Goal: Use online tool/utility: Use online tool/utility

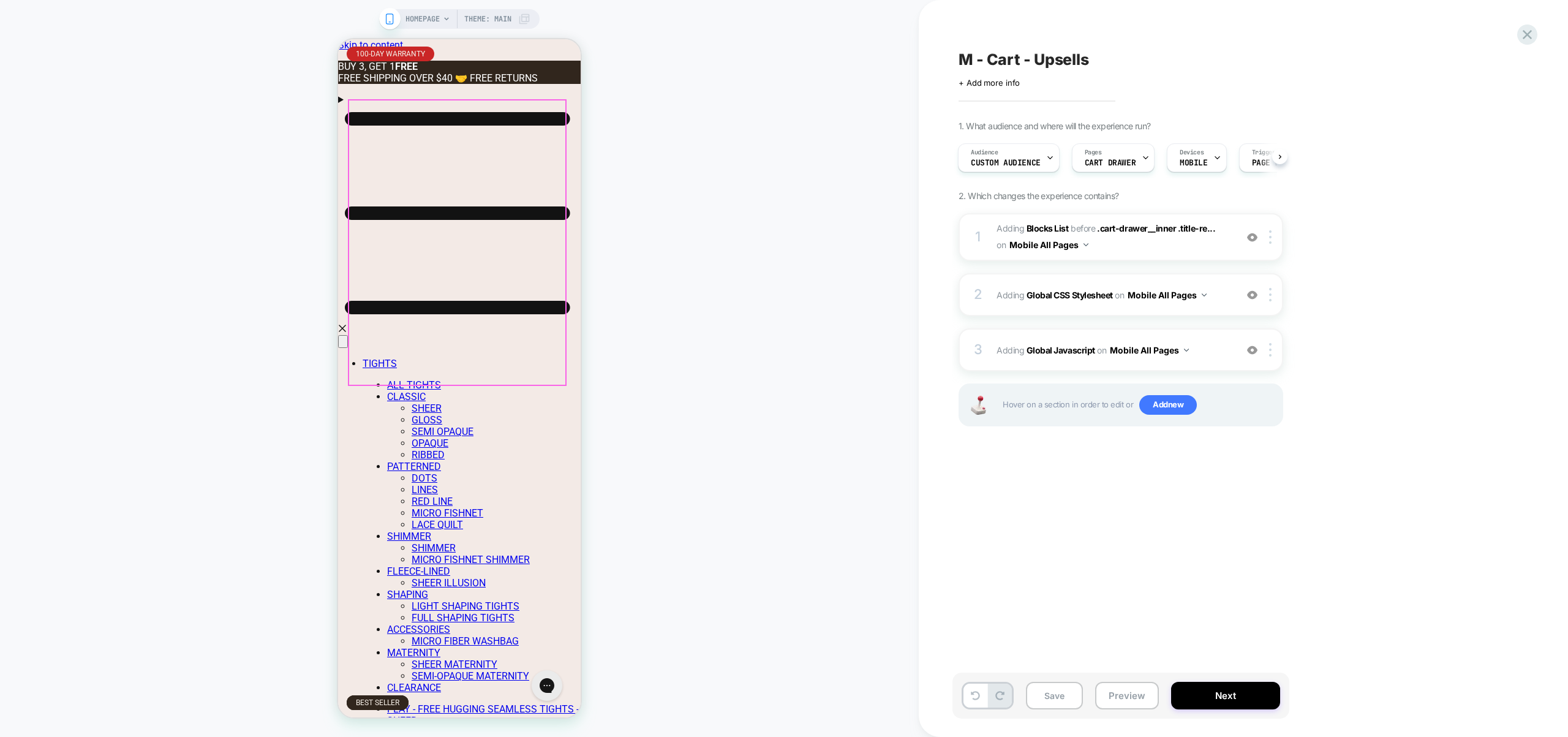
scroll to position [0, 669]
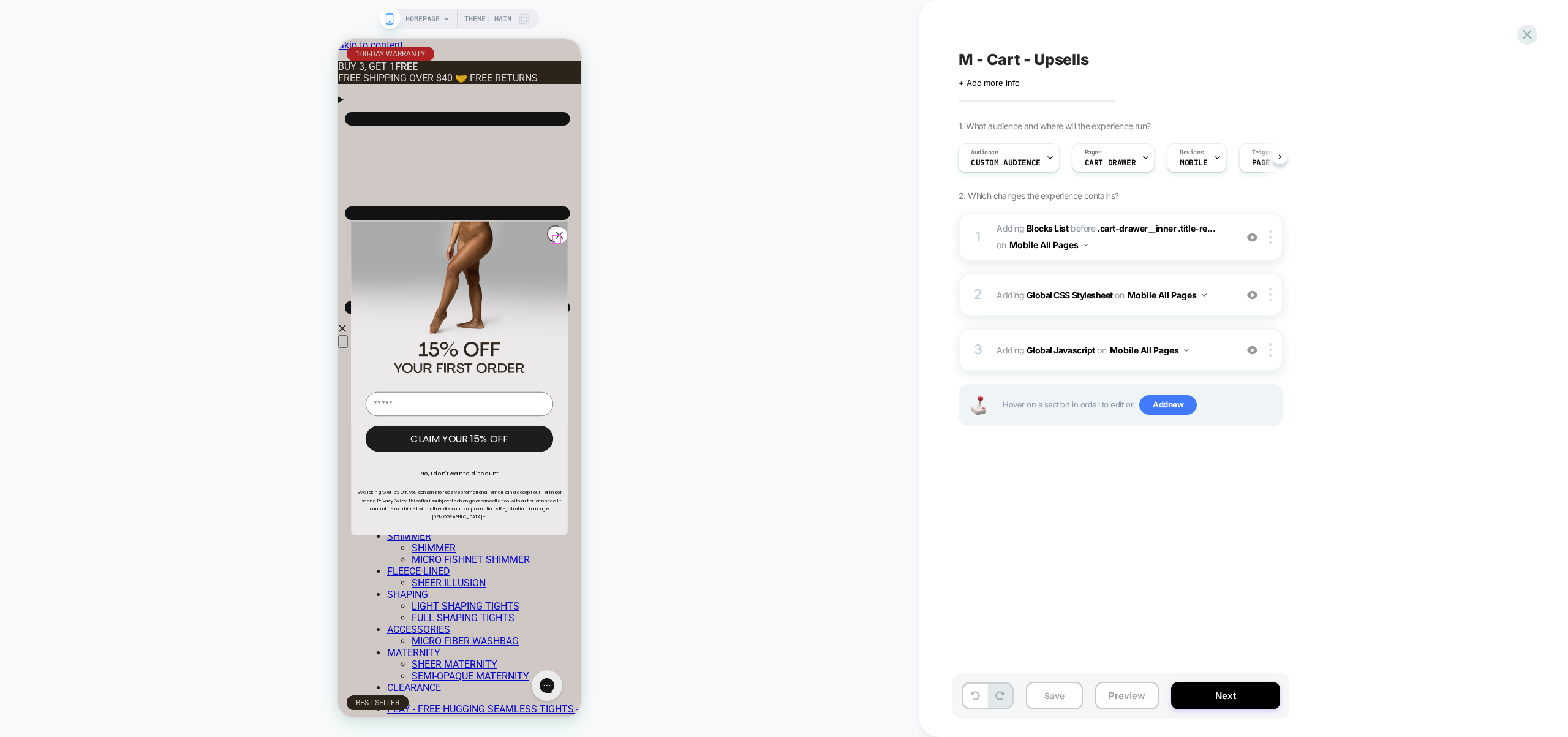
click at [556, 237] on icon "Close dialog" at bounding box center [559, 235] width 7 height 7
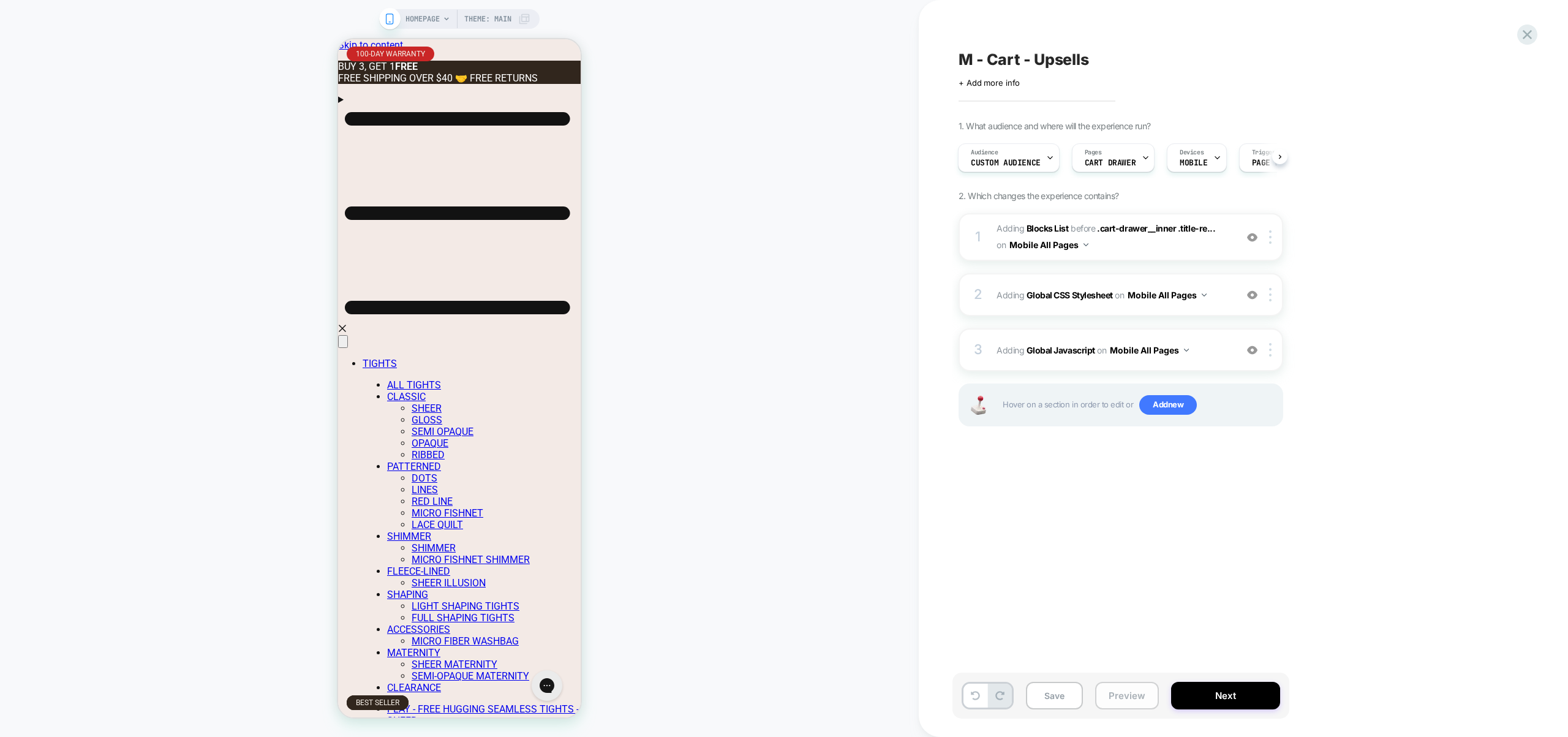
click at [1121, 705] on button "Preview" at bounding box center [1127, 696] width 64 height 27
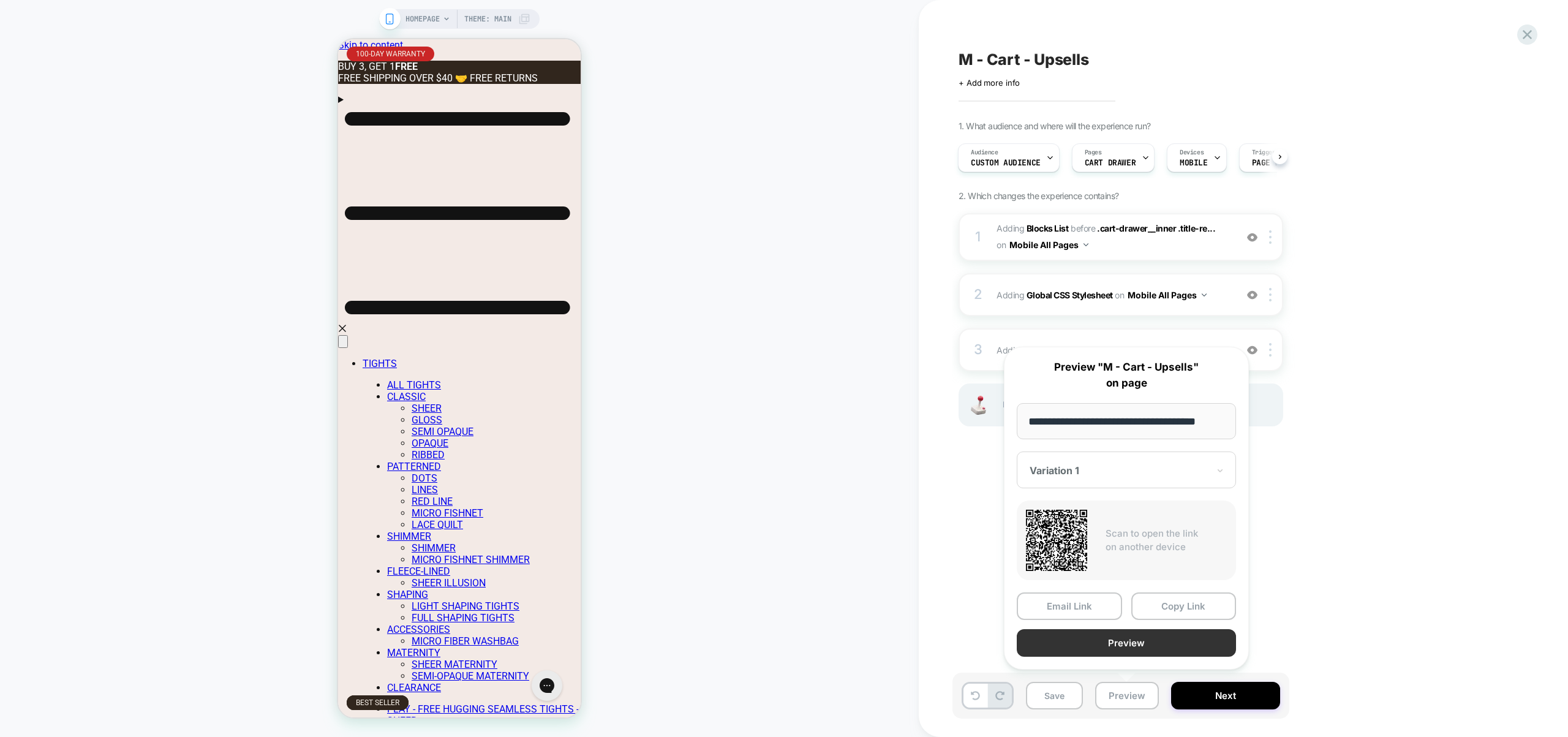
scroll to position [0, 865]
click at [1124, 650] on button "Preview" at bounding box center [1126, 643] width 219 height 27
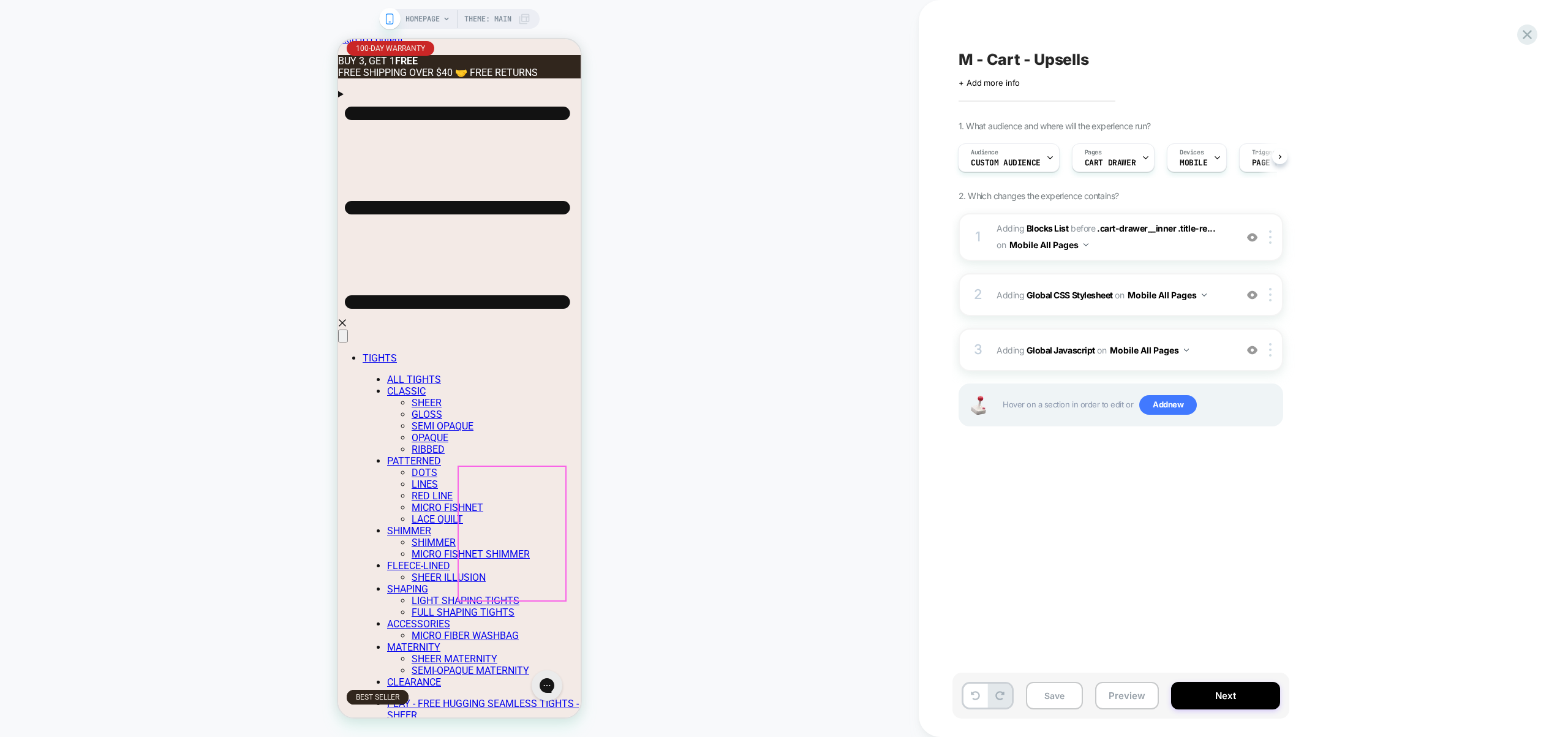
scroll to position [8, 0]
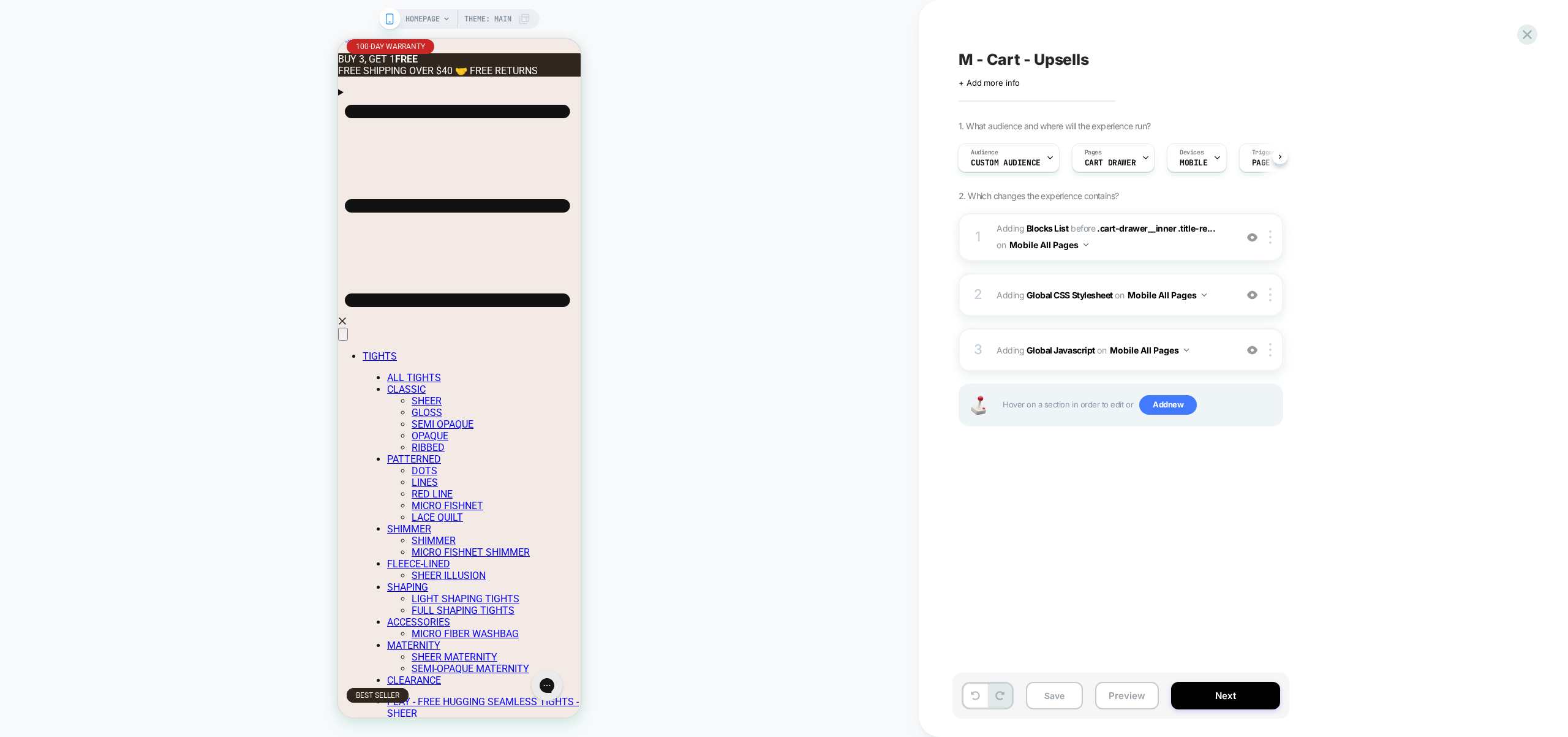
click at [433, 14] on span "HOMEPAGE" at bounding box center [422, 19] width 34 height 20
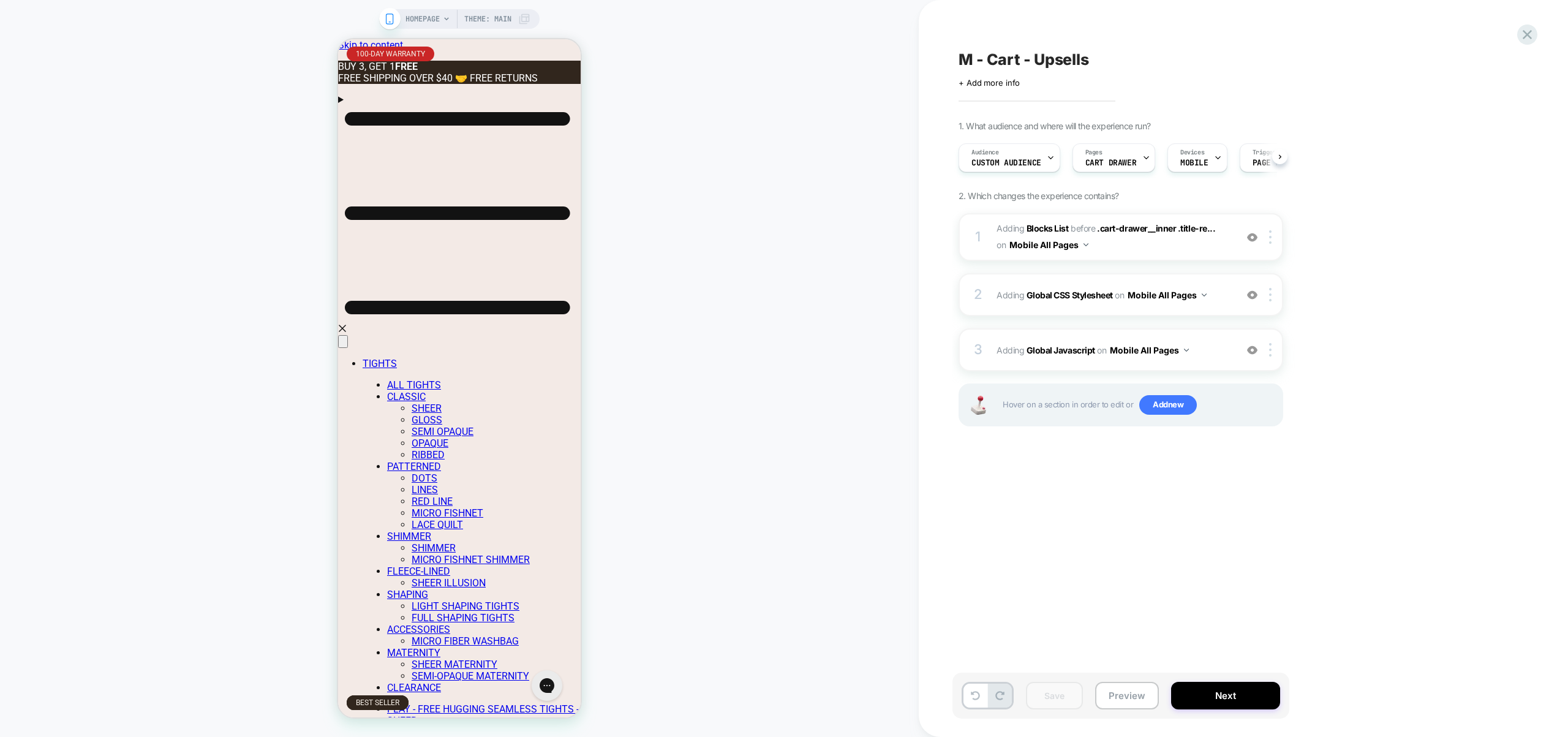
scroll to position [0, 1]
